Goal: Participate in discussion

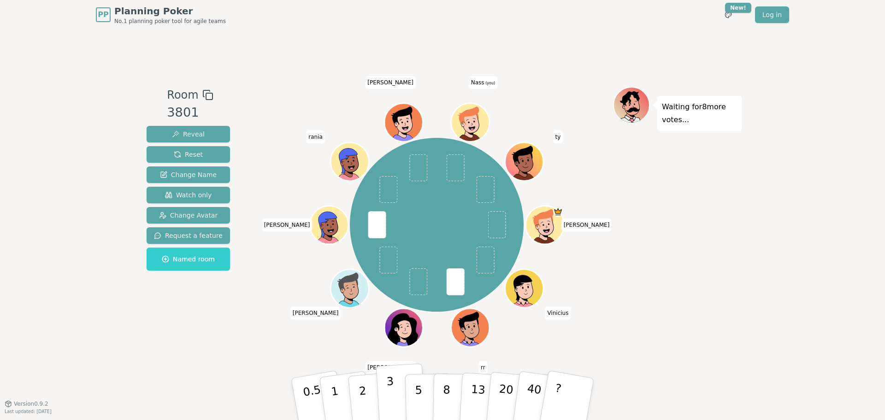
click at [387, 400] on button "3" at bounding box center [401, 399] width 50 height 72
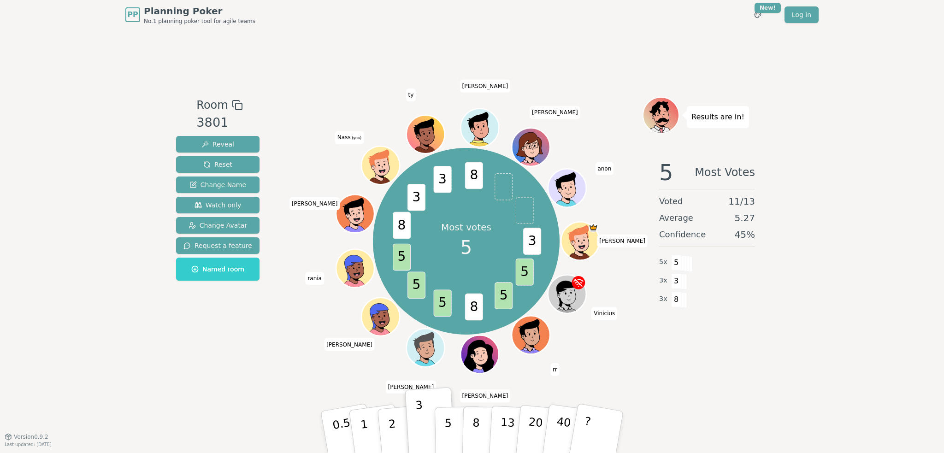
click at [841, 226] on div "PP Planning Poker No.1 planning poker tool for agile teams Toggle theme New! Lo…" at bounding box center [472, 226] width 944 height 453
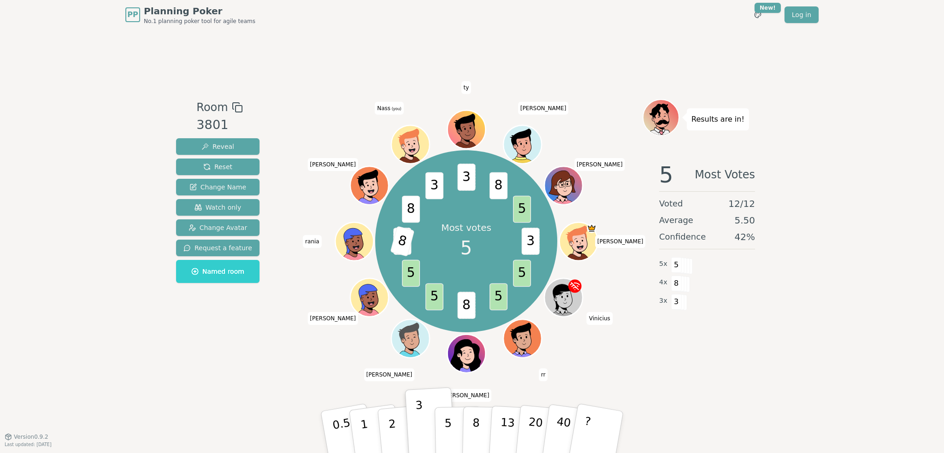
click at [781, 85] on div "PP Planning Poker No.1 planning poker tool for agile teams Toggle theme New! Lo…" at bounding box center [472, 226] width 944 height 453
click at [584, 54] on div "Room 3801 Reveal Reset Change Name Watch only Change Avatar Request a feature N…" at bounding box center [471, 232] width 599 height 407
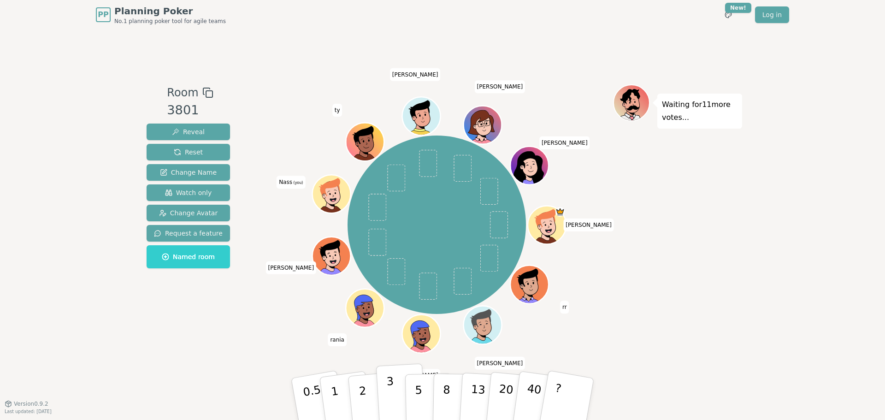
click at [389, 387] on p "3" at bounding box center [391, 400] width 10 height 50
click at [386, 270] on div "silvia rr Paul Marco rania Iosif Nass (you) ty Nicolau Gwen Marie" at bounding box center [436, 224] width 178 height 178
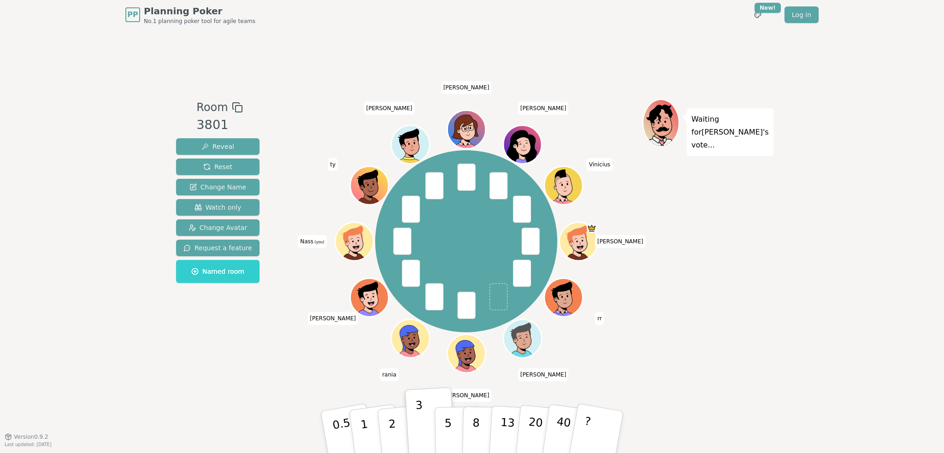
click at [693, 214] on div "Waiting for Paul 's vote..." at bounding box center [706, 233] width 129 height 268
click at [517, 262] on span at bounding box center [521, 273] width 18 height 27
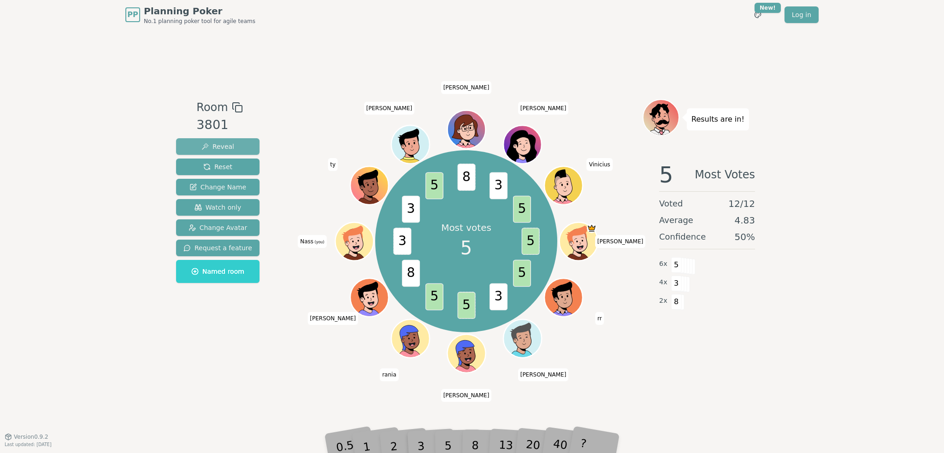
click at [219, 143] on span "Reveal" at bounding box center [217, 146] width 33 height 9
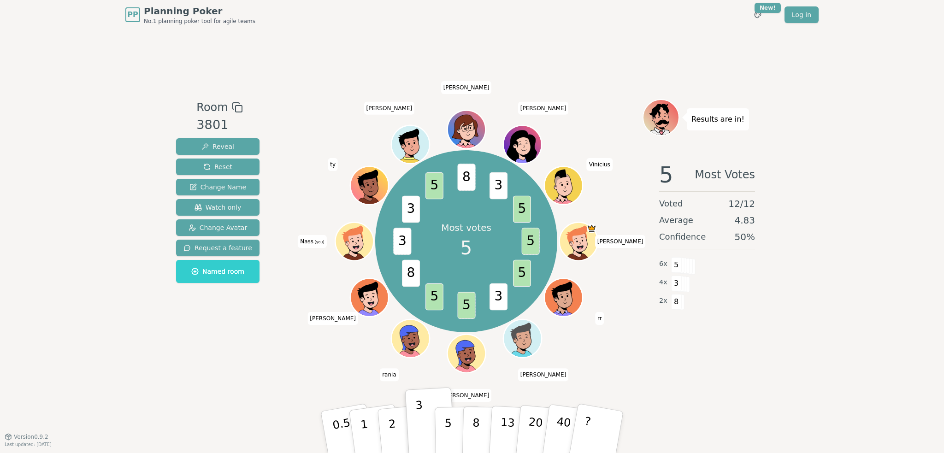
click at [617, 66] on div "Room 3801 Reveal Reset Change Name Watch only Change Avatar Request a feature N…" at bounding box center [471, 232] width 599 height 407
click at [595, 99] on div at bounding box center [466, 107] width 352 height 17
click at [628, 140] on div "Most votes 5 5 5 3 5 5 8 3 3 5 8 3 5 silvia rr Paul Marco rania Iosif Nass (you…" at bounding box center [466, 241] width 352 height 251
click at [581, 124] on div "Most votes 5 5 5 3 5 5 8 3 3 5 8 3 5 silvia rr Paul Marco rania Iosif Nass (you…" at bounding box center [466, 241] width 352 height 251
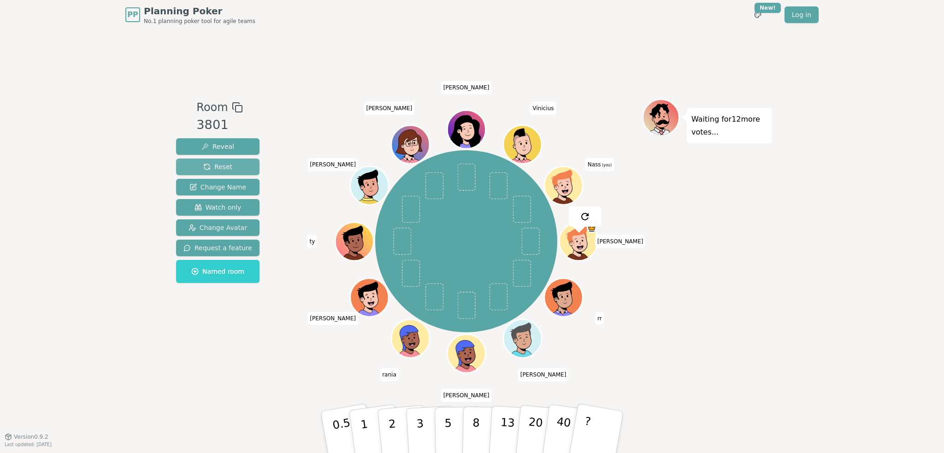
click at [227, 162] on span "Reset" at bounding box center [217, 166] width 29 height 9
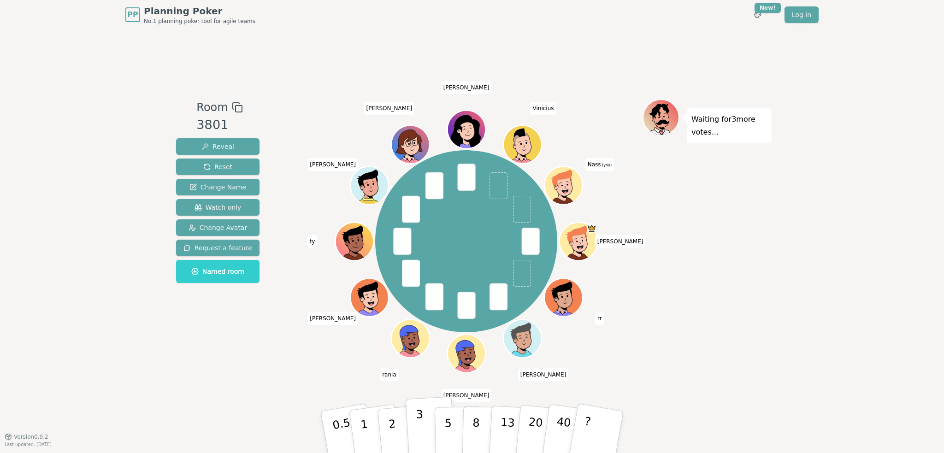
click at [424, 422] on button "3" at bounding box center [430, 432] width 50 height 72
click at [680, 248] on div "Waiting for 2 more votes..." at bounding box center [706, 233] width 129 height 268
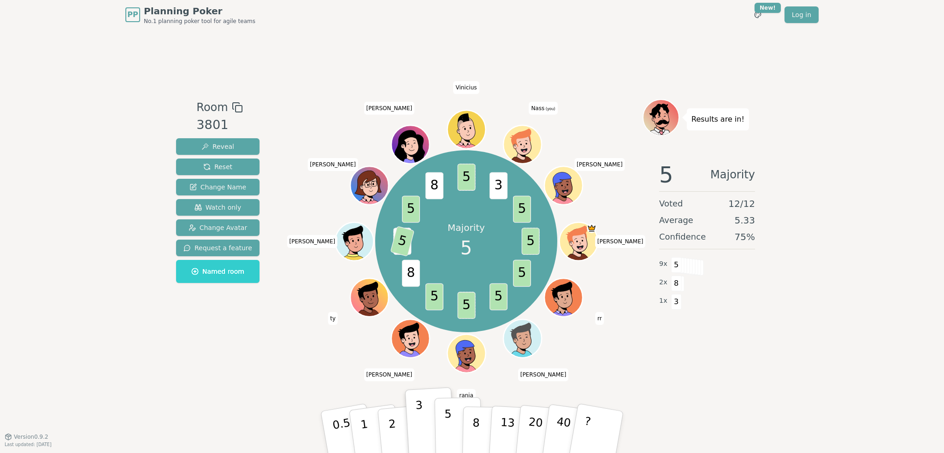
click at [446, 422] on p "5" at bounding box center [448, 432] width 8 height 50
